Goal: Find specific page/section: Find specific page/section

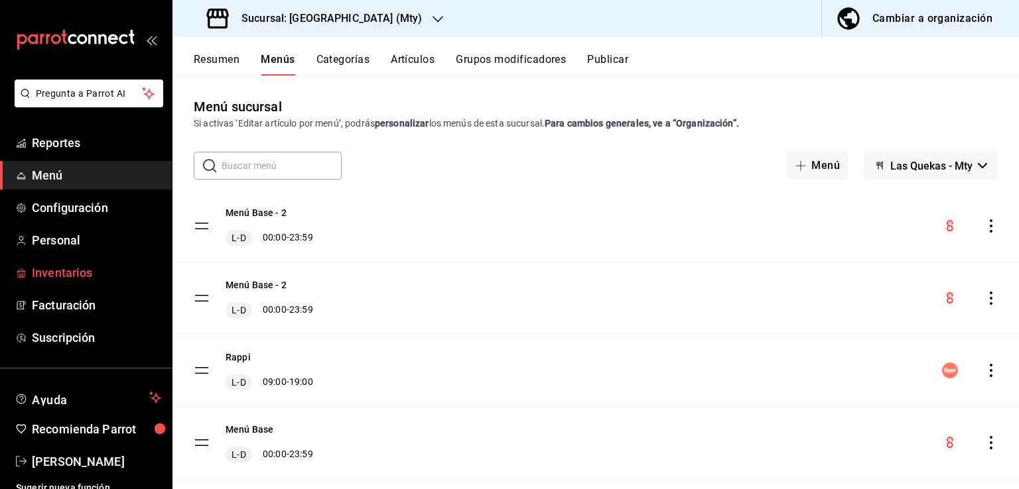
click at [66, 269] on span "Inventarios" at bounding box center [96, 273] width 129 height 18
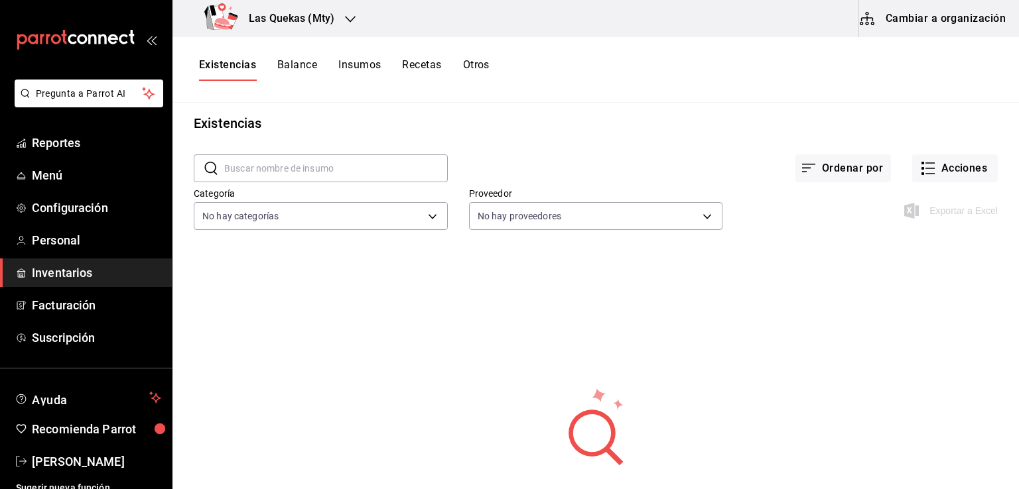
scroll to position [6, 0]
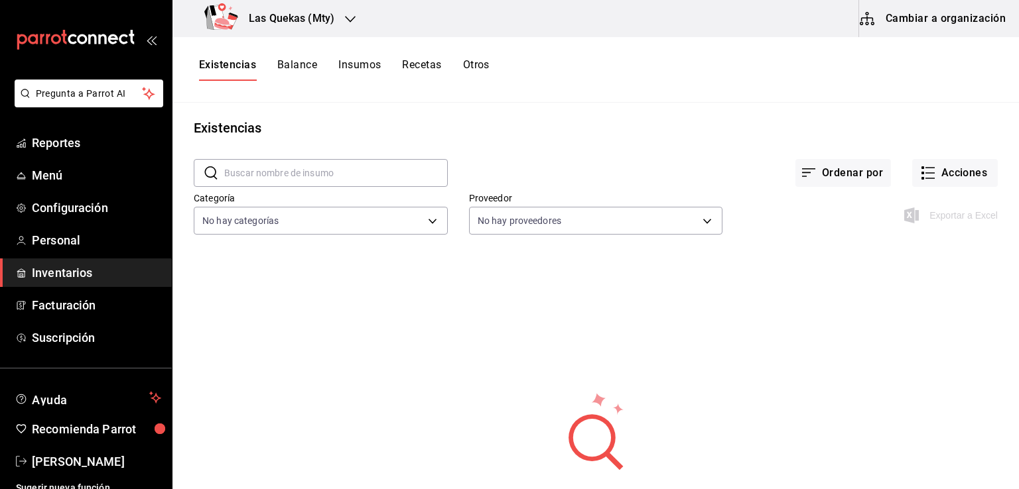
click at [921, 22] on button "Cambiar a organización" at bounding box center [933, 18] width 149 height 37
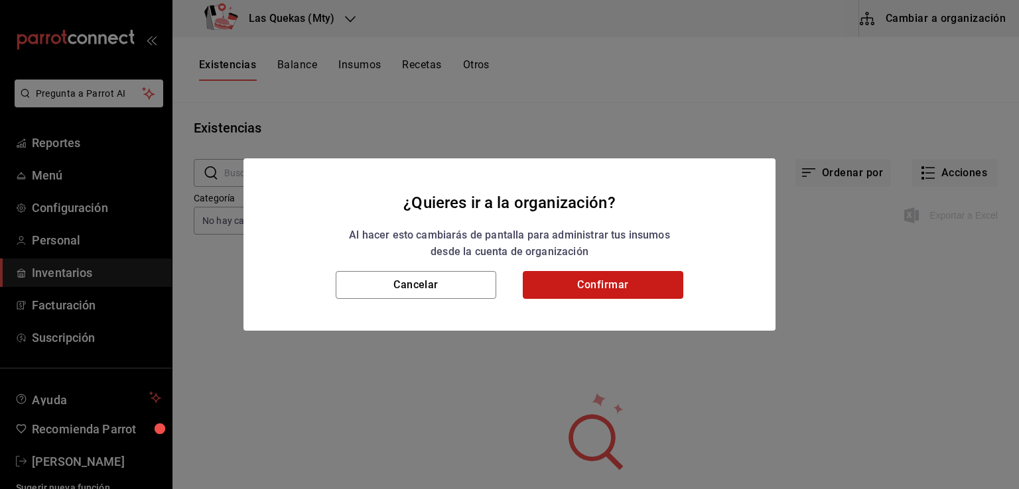
click at [570, 287] on button "Confirmar" at bounding box center [603, 285] width 161 height 28
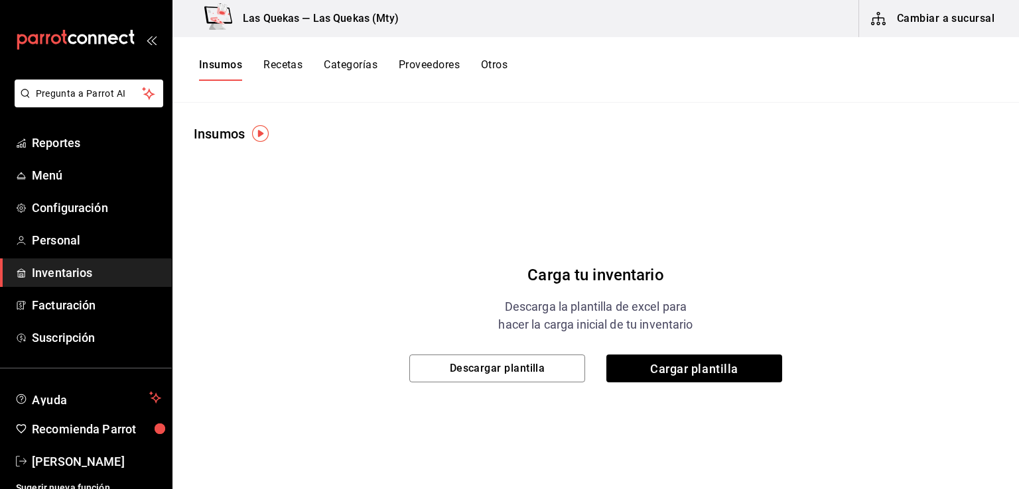
click at [263, 133] on img "button" at bounding box center [260, 133] width 17 height 17
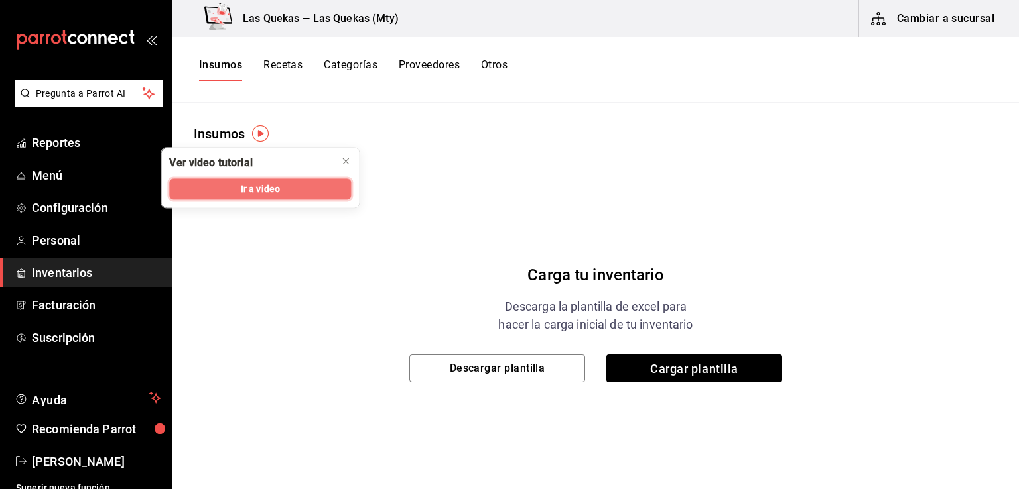
click at [263, 189] on span "Ir a video" at bounding box center [260, 189] width 39 height 14
